Goal: Task Accomplishment & Management: Use online tool/utility

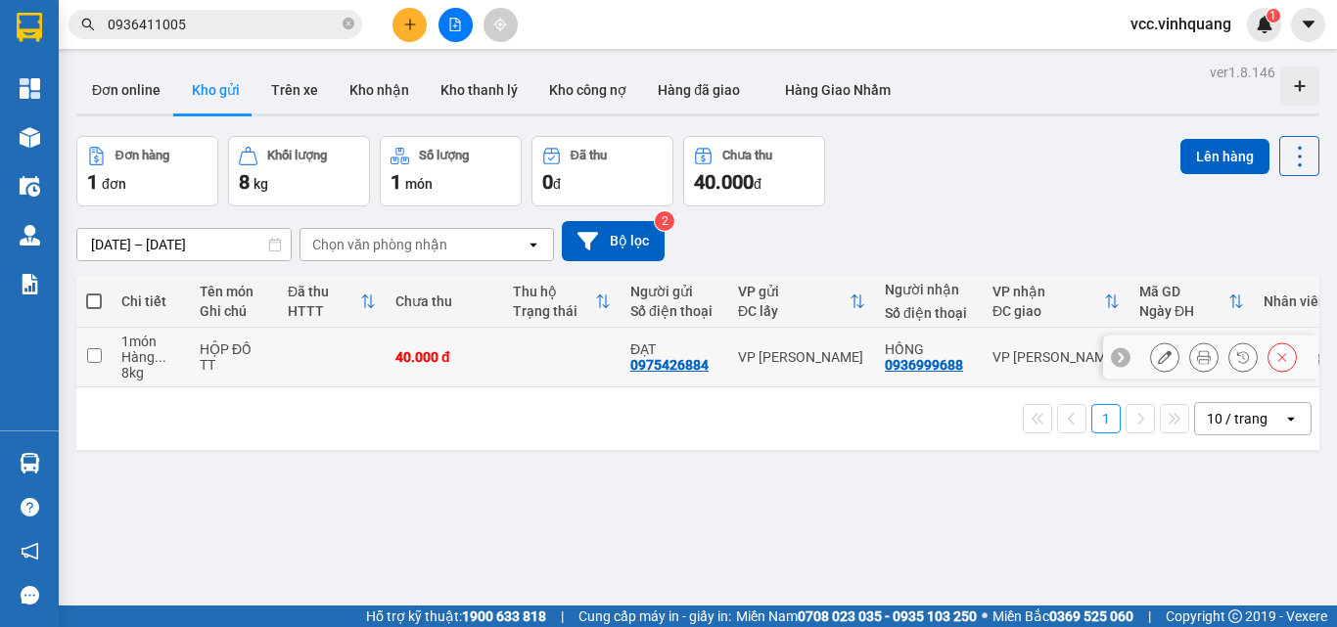
click at [94, 356] on input "checkbox" at bounding box center [94, 355] width 15 height 15
checkbox input "true"
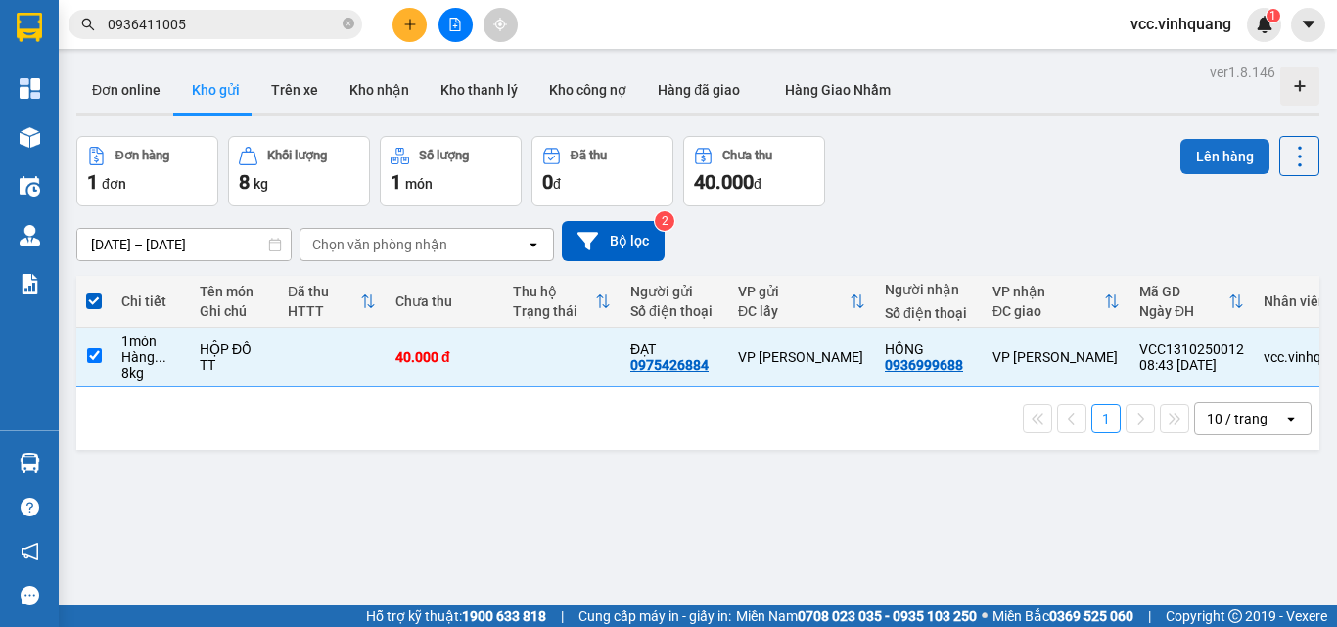
click at [1215, 157] on button "Lên hàng" at bounding box center [1224, 156] width 89 height 35
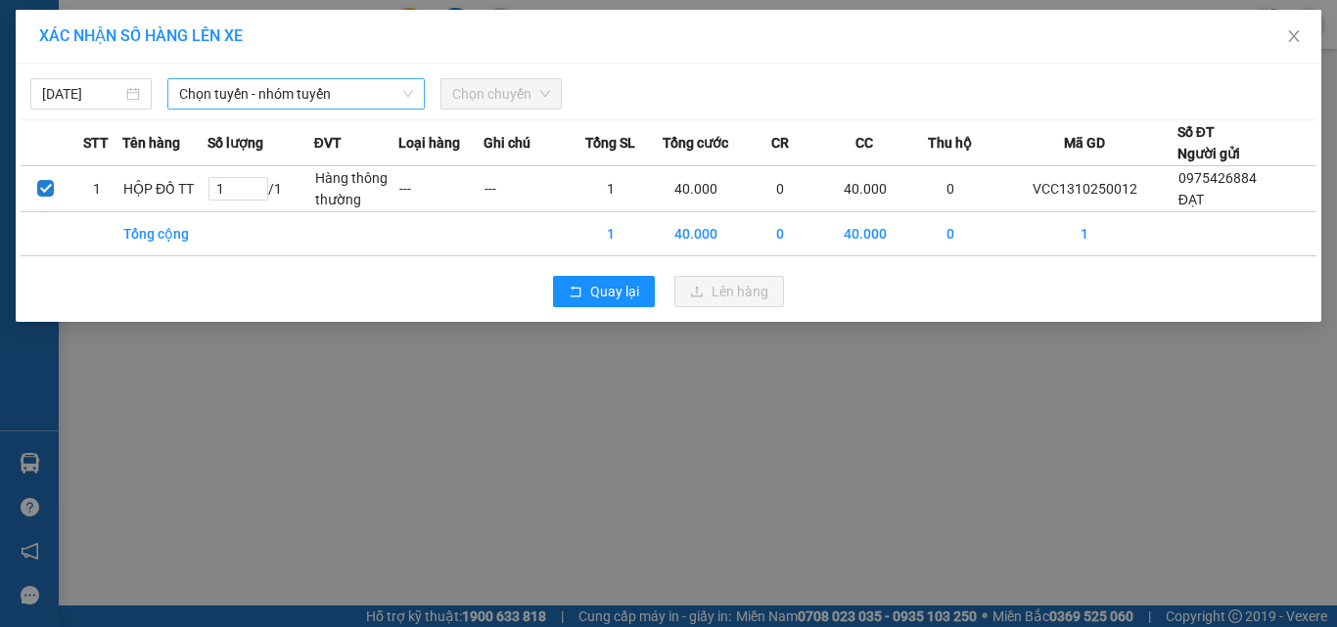
click at [282, 96] on span "Chọn tuyến - nhóm tuyến" at bounding box center [296, 93] width 234 height 29
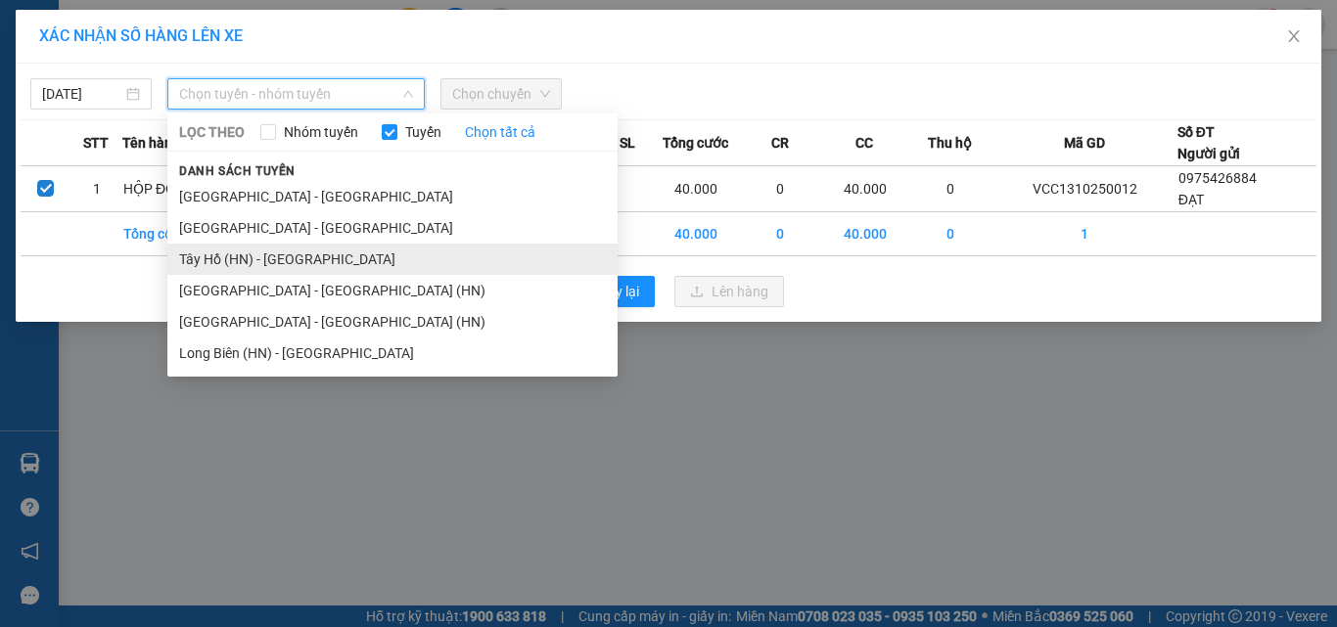
click at [275, 253] on li "Tây Hồ (HN) - [GEOGRAPHIC_DATA]" at bounding box center [392, 259] width 450 height 31
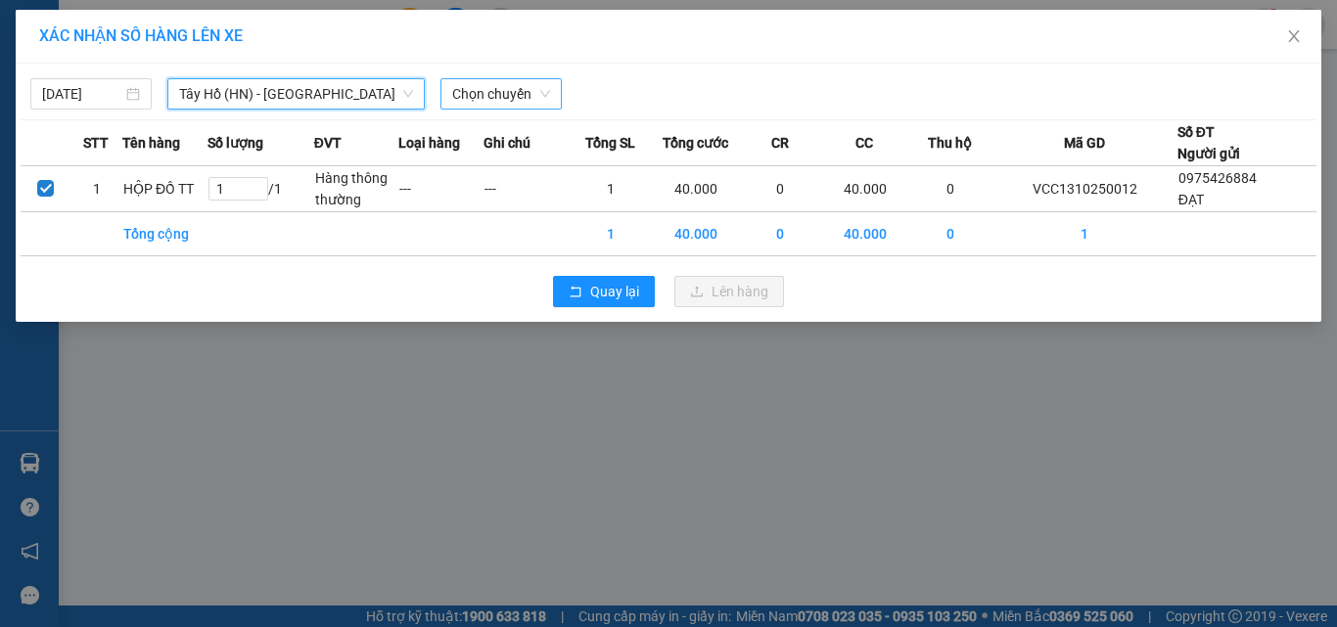
click at [503, 86] on span "Chọn chuyến" at bounding box center [501, 93] width 98 height 29
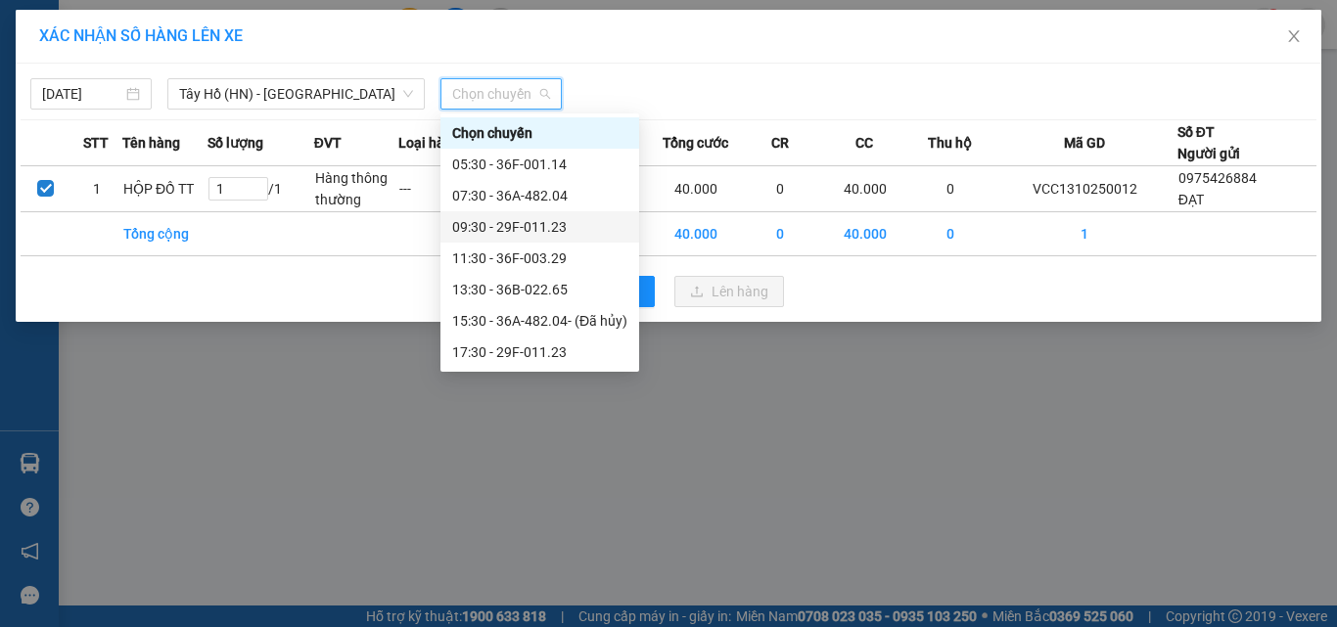
click at [547, 224] on div "09:30 - 29F-011.23" at bounding box center [539, 227] width 175 height 22
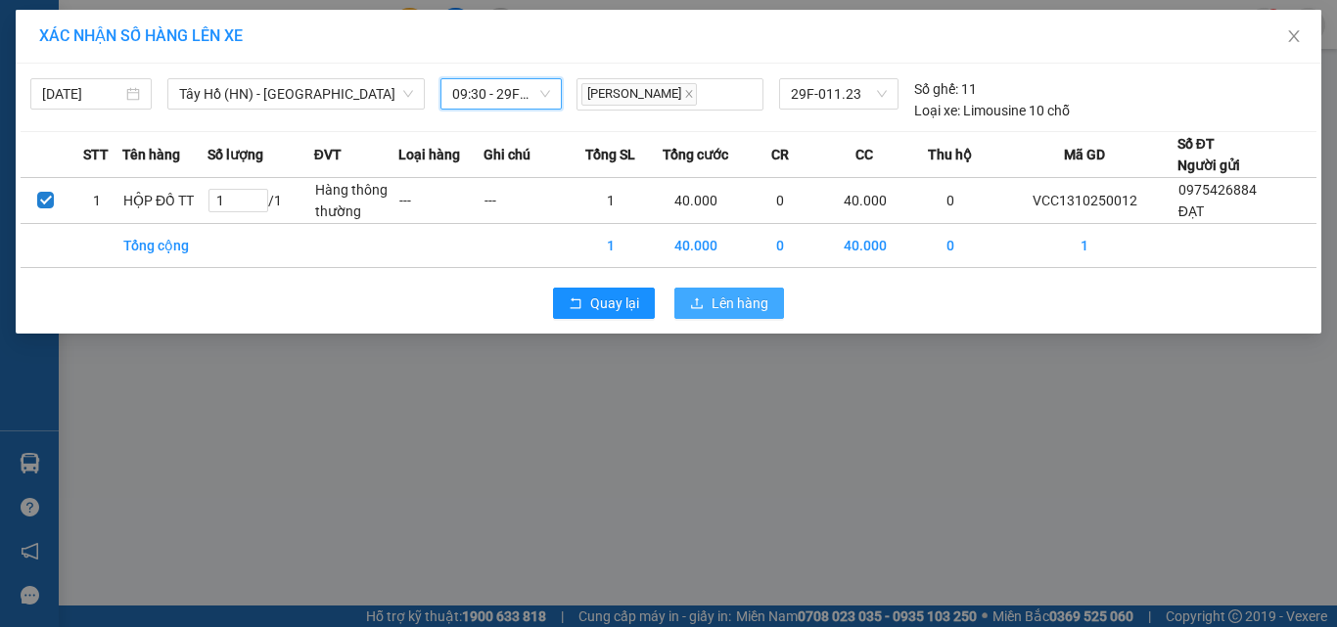
click at [733, 303] on span "Lên hàng" at bounding box center [739, 304] width 57 height 22
